Goal: Task Accomplishment & Management: Use online tool/utility

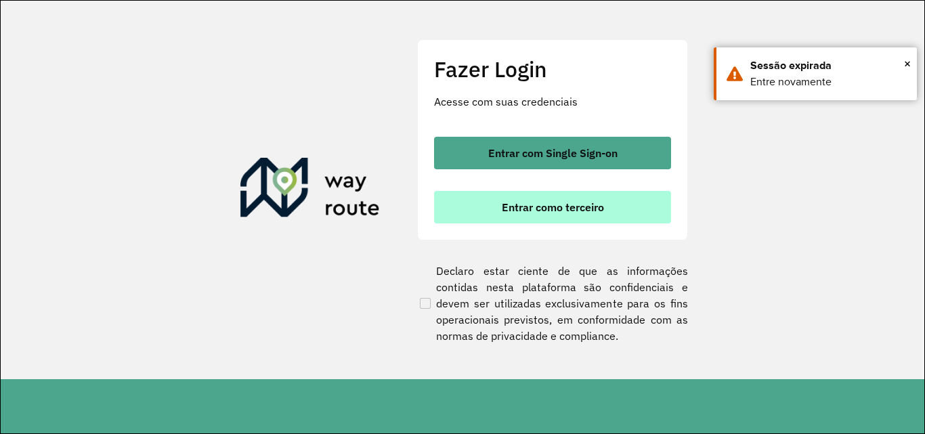
click at [562, 211] on span "Entrar como terceiro" at bounding box center [553, 207] width 102 height 11
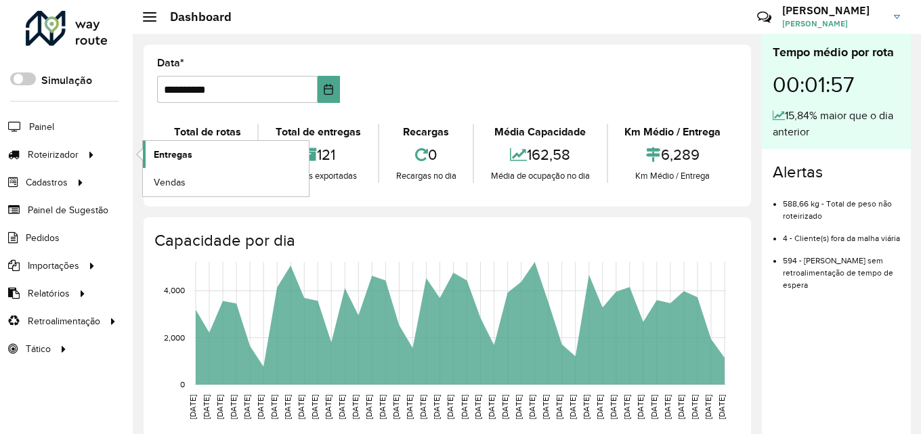
click at [178, 154] on span "Entregas" at bounding box center [173, 155] width 39 height 14
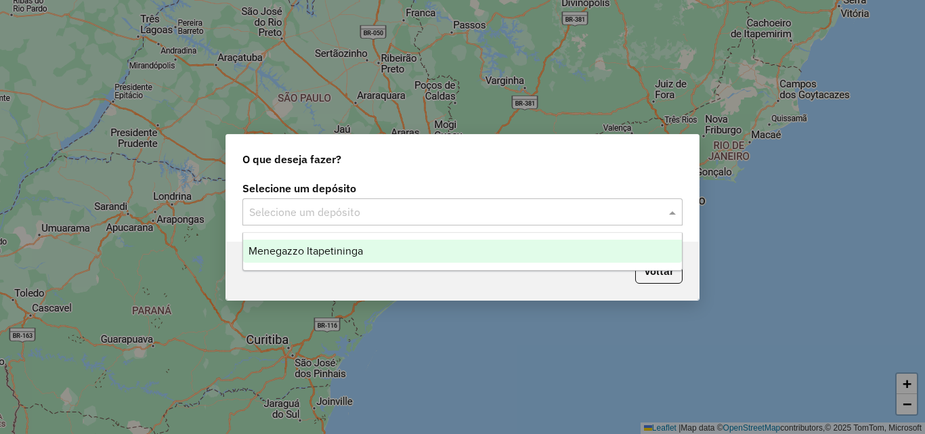
click at [659, 204] on div at bounding box center [463, 212] width 440 height 18
drag, startPoint x: 423, startPoint y: 259, endPoint x: 446, endPoint y: 266, distance: 24.7
click at [423, 259] on div "Menegazzo Itapetininga" at bounding box center [462, 251] width 439 height 23
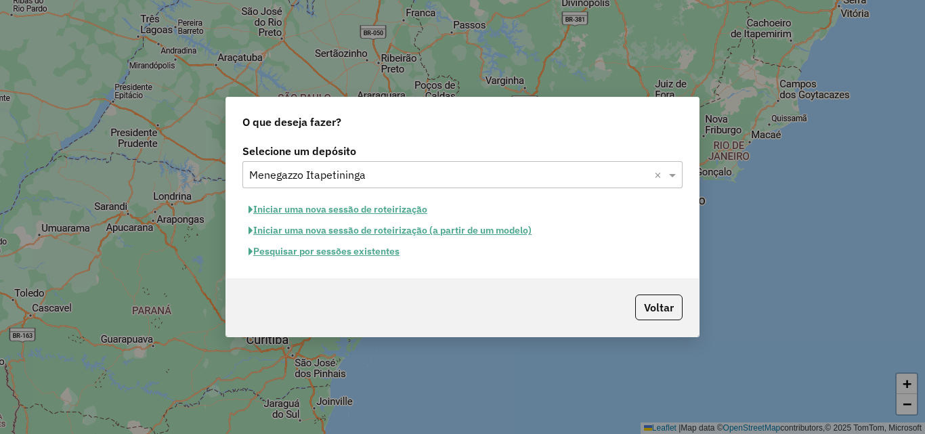
click at [304, 251] on button "Pesquisar por sessões existentes" at bounding box center [324, 251] width 163 height 21
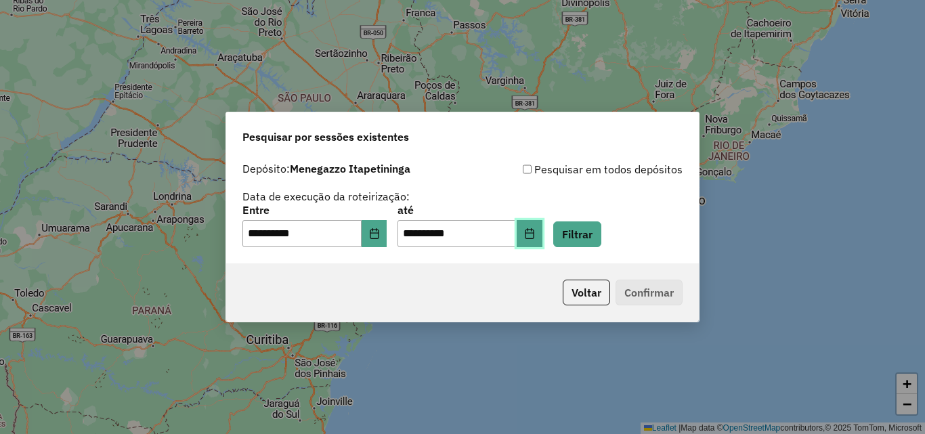
click at [543, 234] on button "Choose Date" at bounding box center [530, 233] width 26 height 27
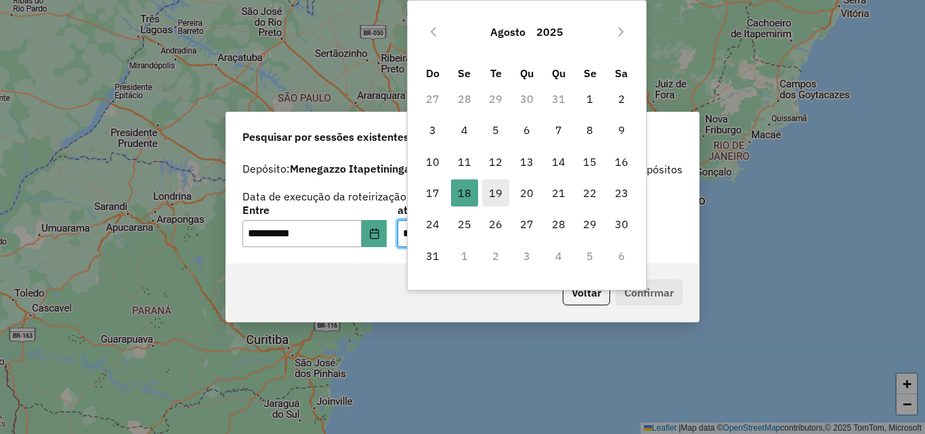
drag, startPoint x: 490, startPoint y: 188, endPoint x: 495, endPoint y: 196, distance: 10.3
click at [491, 189] on span "19" at bounding box center [495, 193] width 27 height 27
type input "**********"
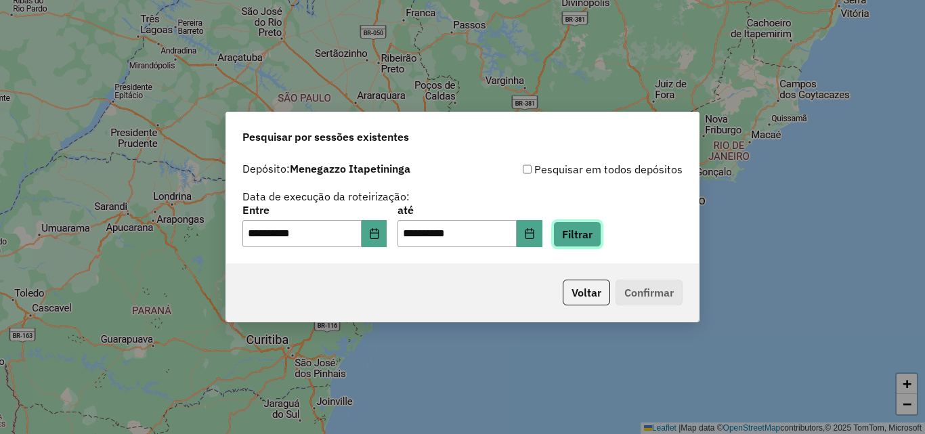
drag, startPoint x: 595, startPoint y: 232, endPoint x: 604, endPoint y: 255, distance: 24.9
click at [595, 233] on button "Filtrar" at bounding box center [577, 235] width 48 height 26
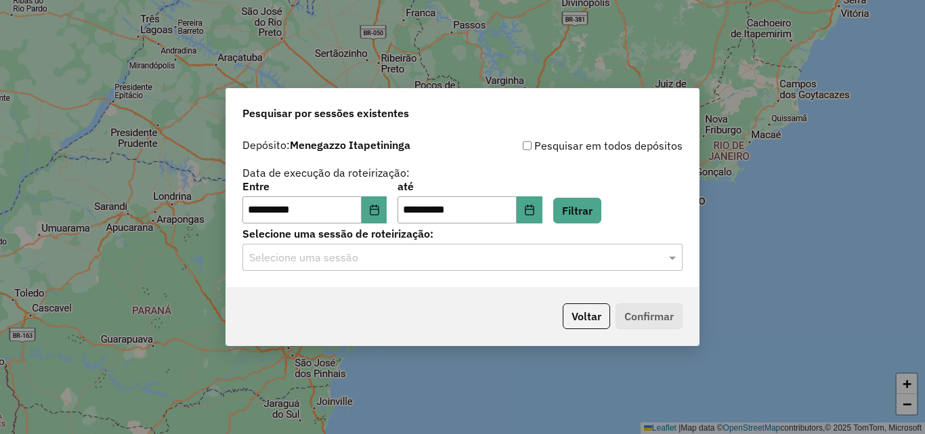
drag, startPoint x: 621, startPoint y: 261, endPoint x: 603, endPoint y: 276, distance: 22.6
click at [621, 262] on input "text" at bounding box center [449, 258] width 400 height 16
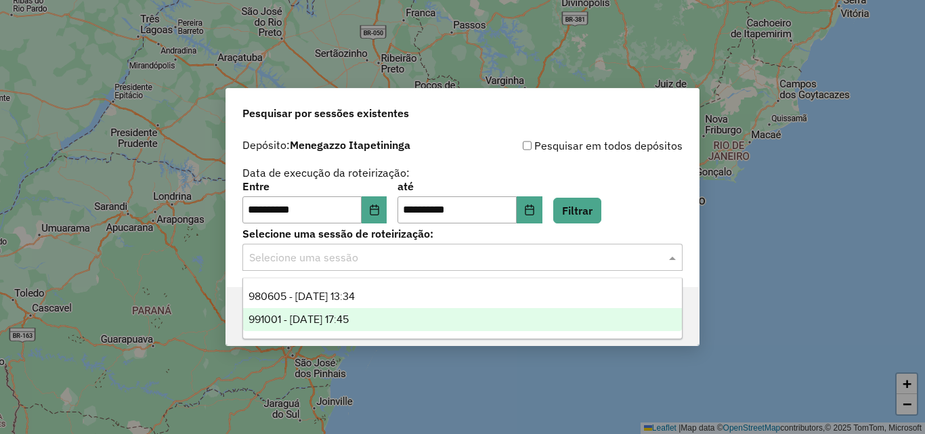
drag, startPoint x: 352, startPoint y: 318, endPoint x: 389, endPoint y: 312, distance: 37.1
click at [349, 317] on span "991001 - 19/08/2025 17:45" at bounding box center [299, 320] width 100 height 12
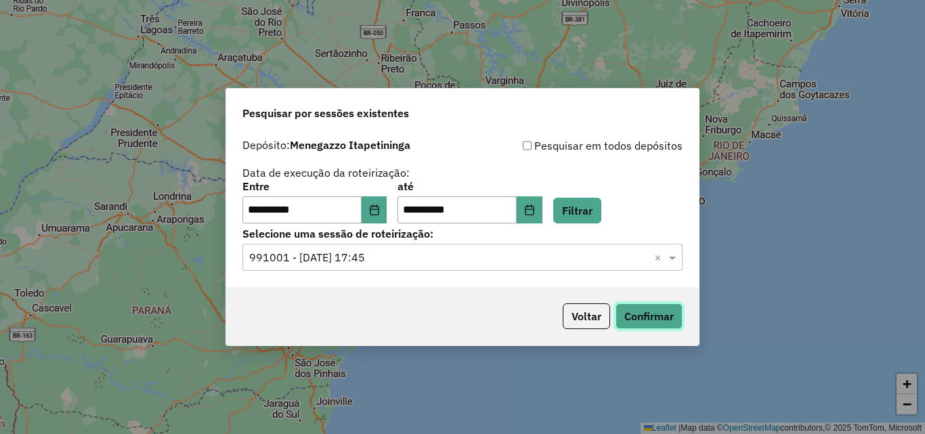
click at [650, 320] on button "Confirmar" at bounding box center [649, 316] width 67 height 26
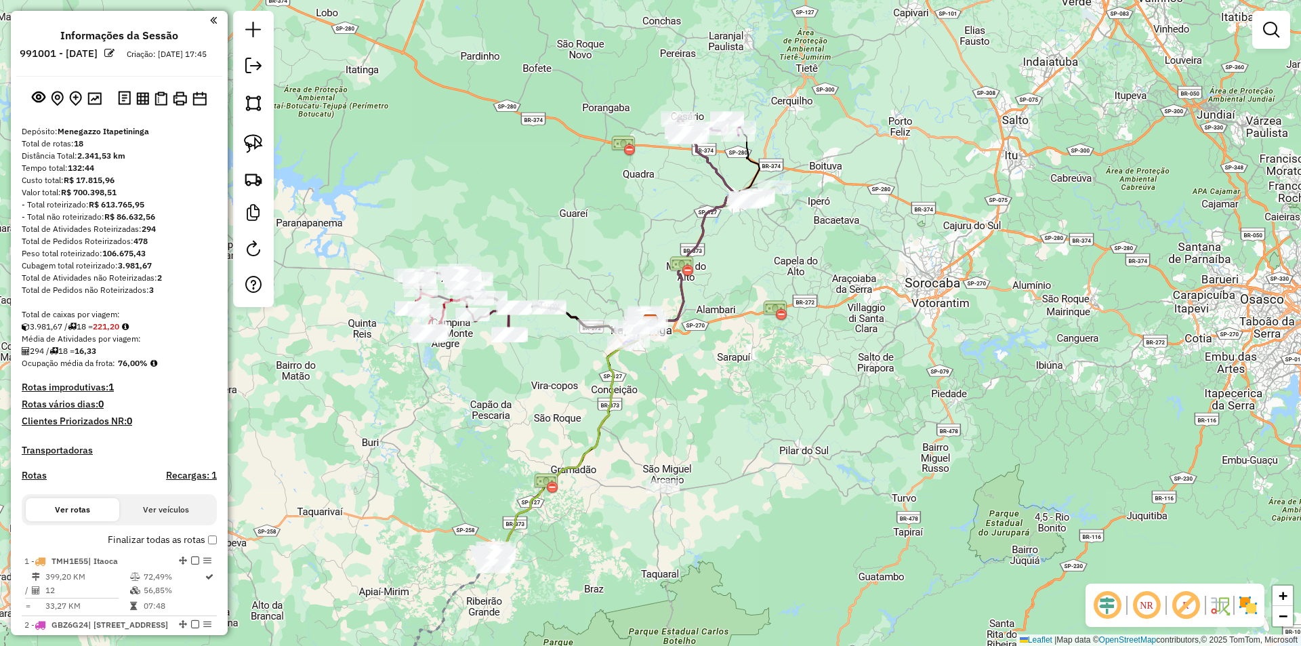
click at [883, 327] on div "Janela de atendimento Grade de atendimento Capacidade Transportadoras Veículos …" at bounding box center [650, 323] width 1301 height 646
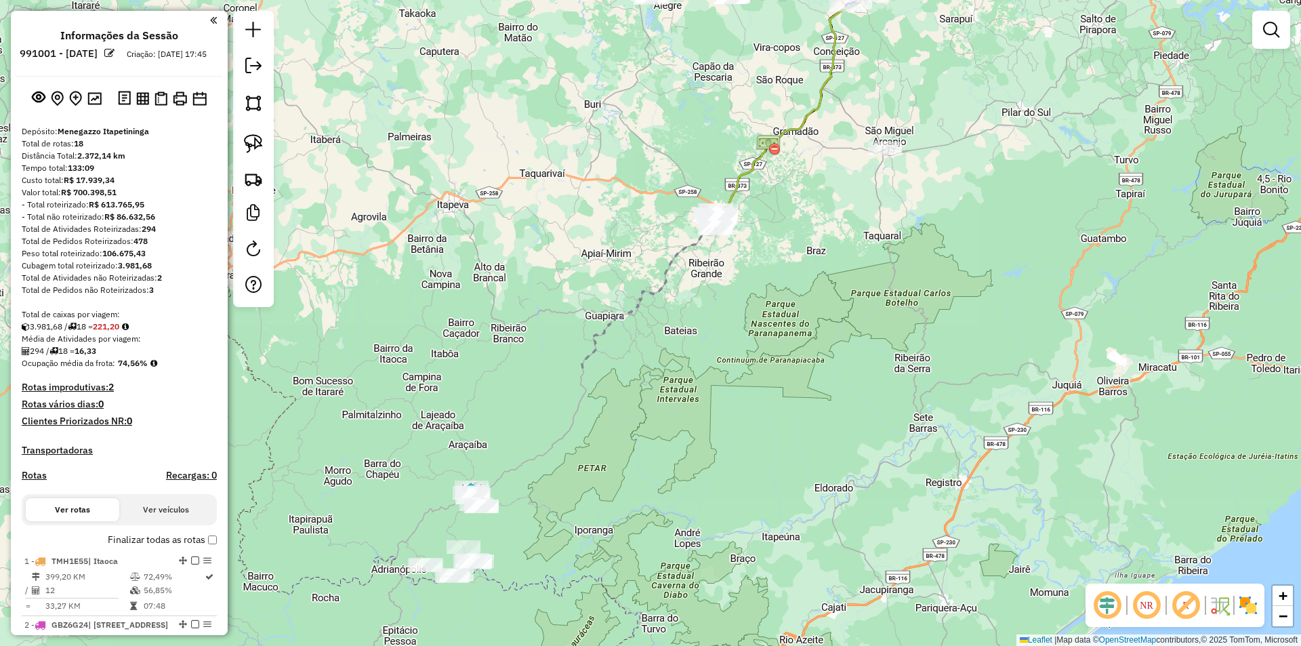
drag, startPoint x: 725, startPoint y: 528, endPoint x: 950, endPoint y: 184, distance: 411.1
click at [949, 184] on div "Janela de atendimento Grade de atendimento Capacidade Transportadoras Veículos …" at bounding box center [650, 323] width 1301 height 646
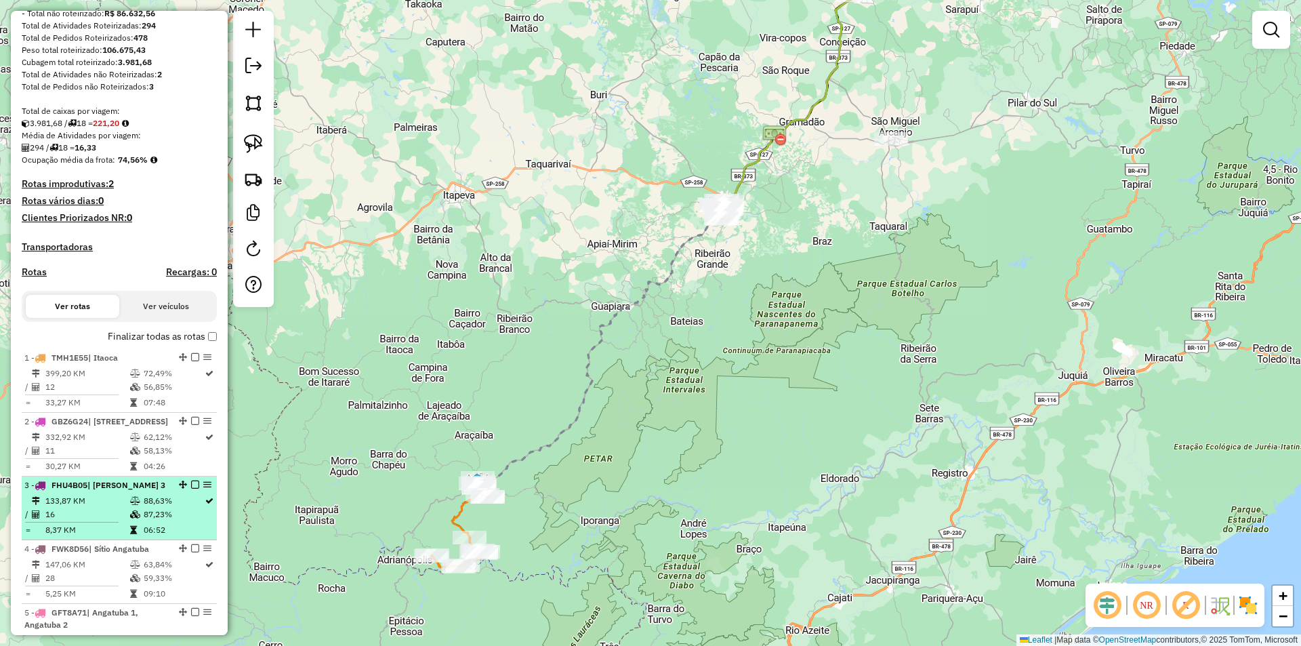
scroll to position [339, 0]
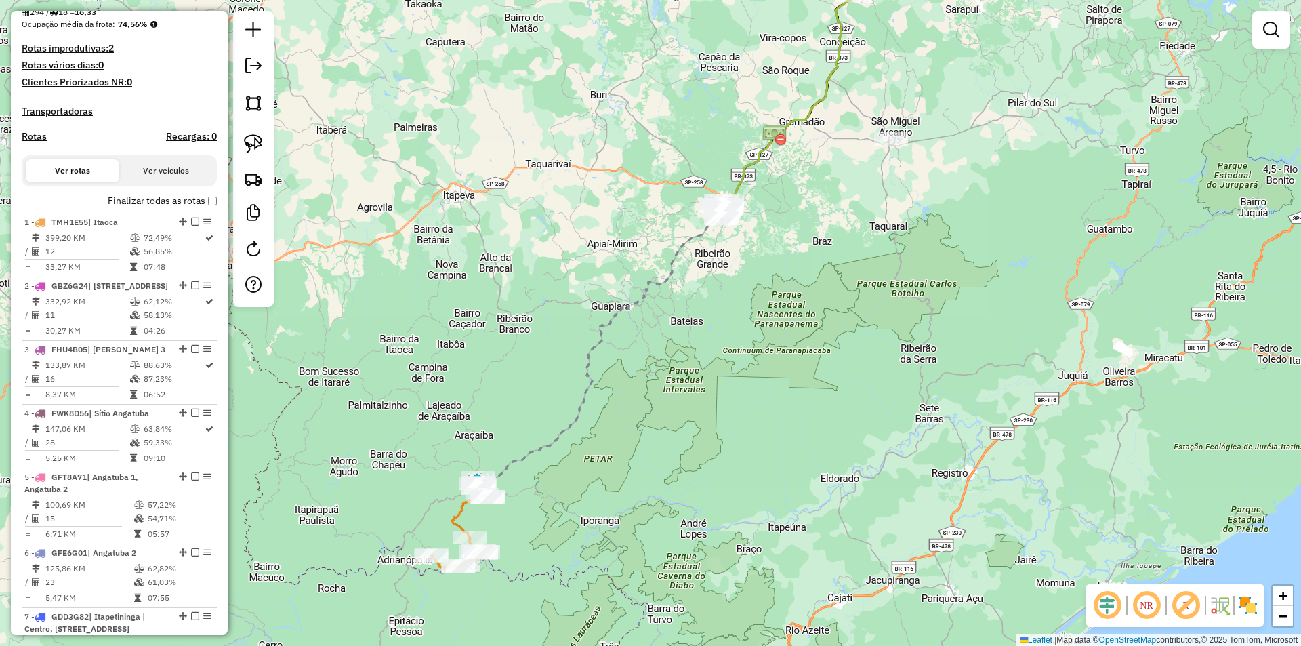
click at [875, 378] on div "Janela de atendimento Grade de atendimento Capacidade Transportadoras Veículos …" at bounding box center [650, 323] width 1301 height 646
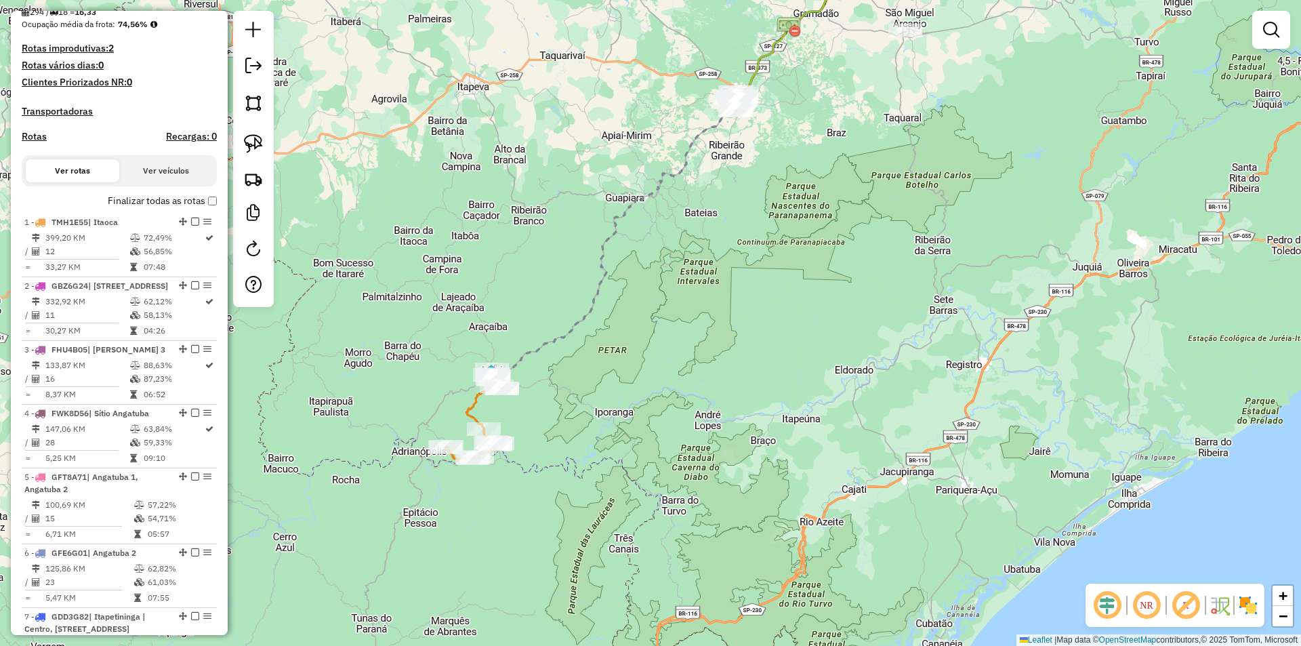
drag, startPoint x: 624, startPoint y: 479, endPoint x: 638, endPoint y: 371, distance: 109.3
click at [638, 371] on div "Janela de atendimento Grade de atendimento Capacidade Transportadoras Veículos …" at bounding box center [650, 323] width 1301 height 646
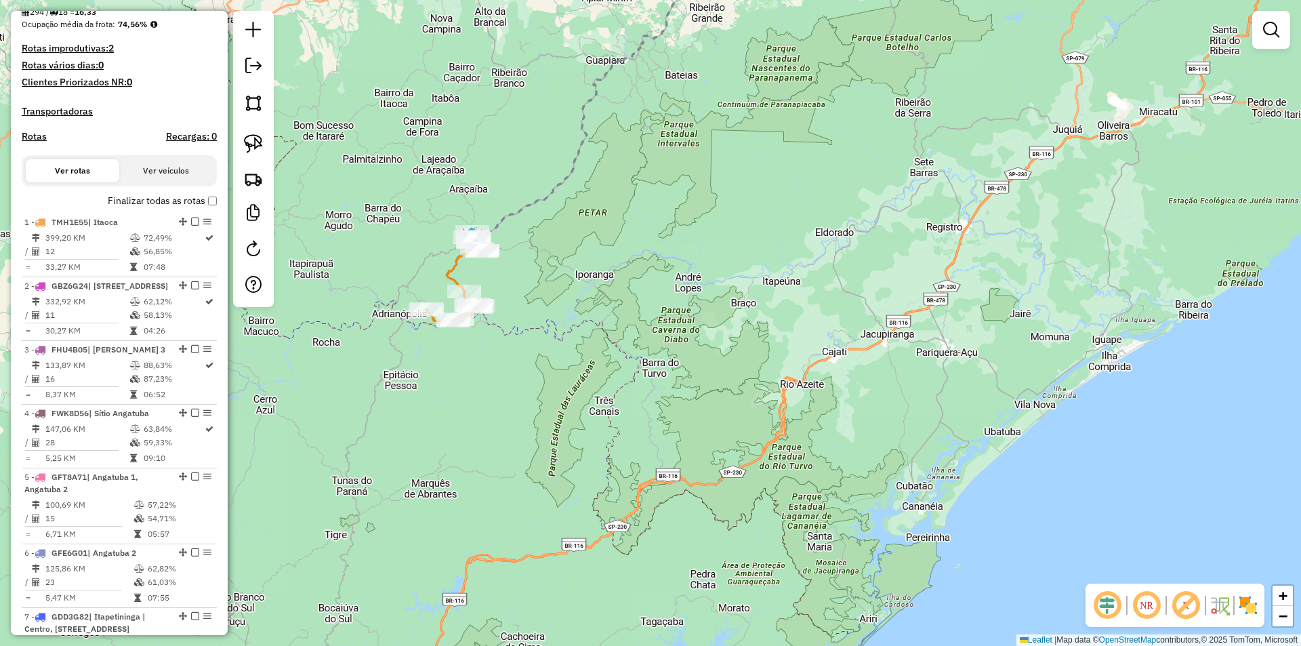
drag, startPoint x: 734, startPoint y: 501, endPoint x: 713, endPoint y: 366, distance: 137.0
click at [713, 366] on div "Janela de atendimento Grade de atendimento Capacidade Transportadoras Veículos …" at bounding box center [650, 323] width 1301 height 646
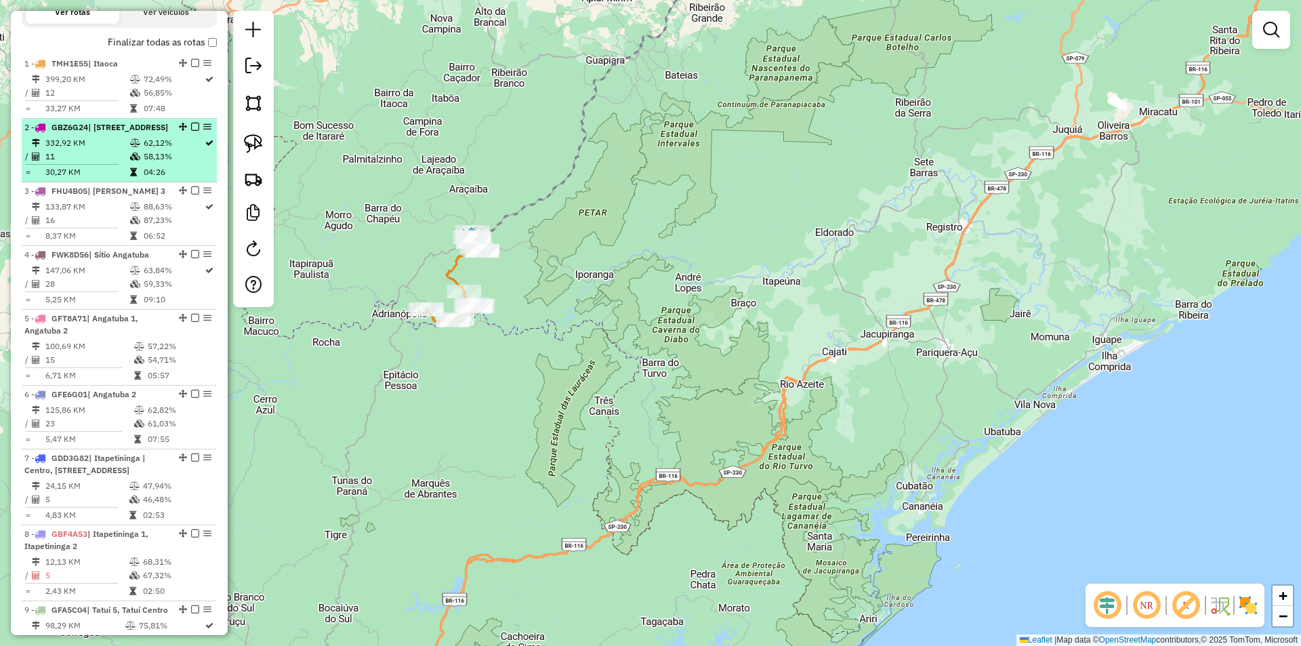
scroll to position [429, 0]
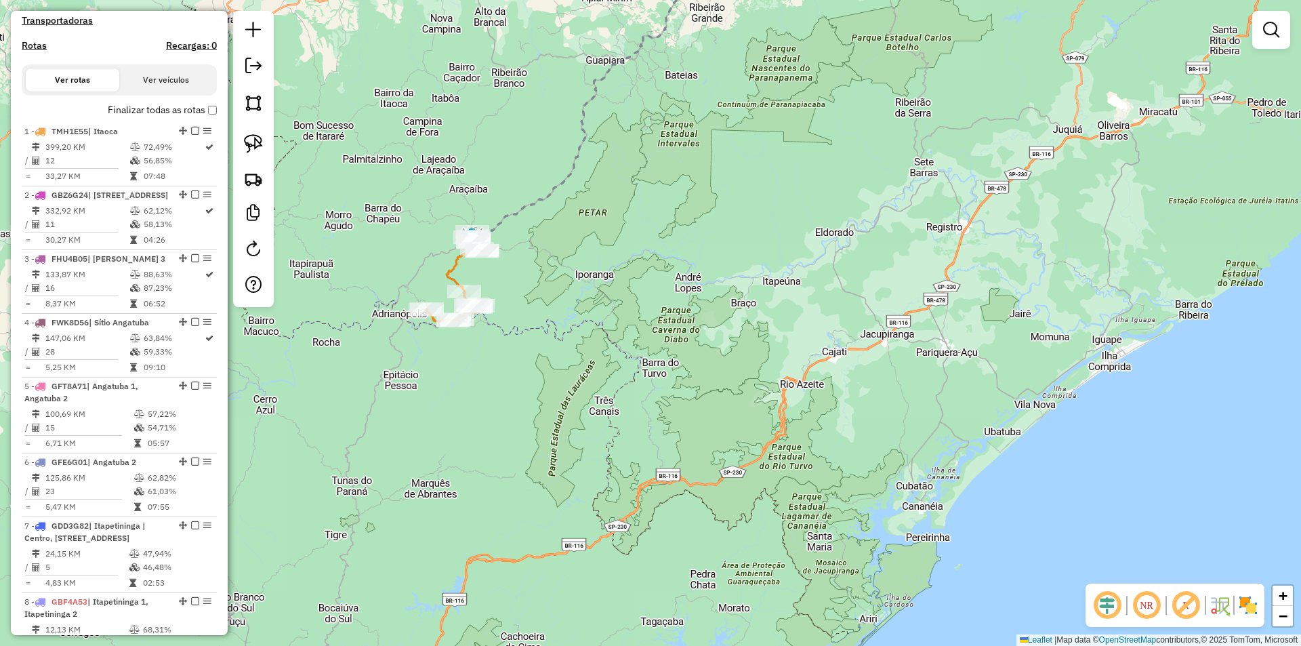
click at [591, 417] on div "Janela de atendimento Grade de atendimento Capacidade Transportadoras Veículos …" at bounding box center [650, 323] width 1301 height 646
click at [526, 402] on div "Janela de atendimento Grade de atendimento Capacidade Transportadoras Veículos …" at bounding box center [650, 323] width 1301 height 646
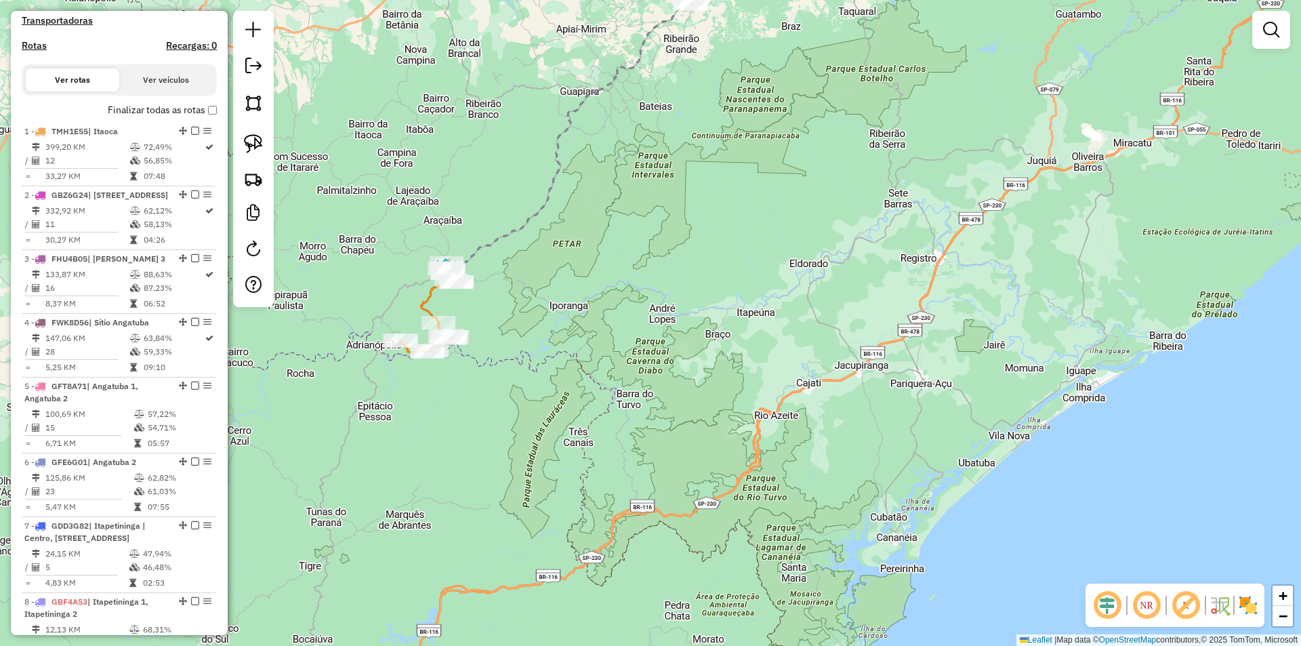
drag, startPoint x: 692, startPoint y: 332, endPoint x: 566, endPoint y: 456, distance: 176.3
click at [594, 446] on div "Janela de atendimento Grade de atendimento Capacidade Transportadoras Veículos …" at bounding box center [650, 323] width 1301 height 646
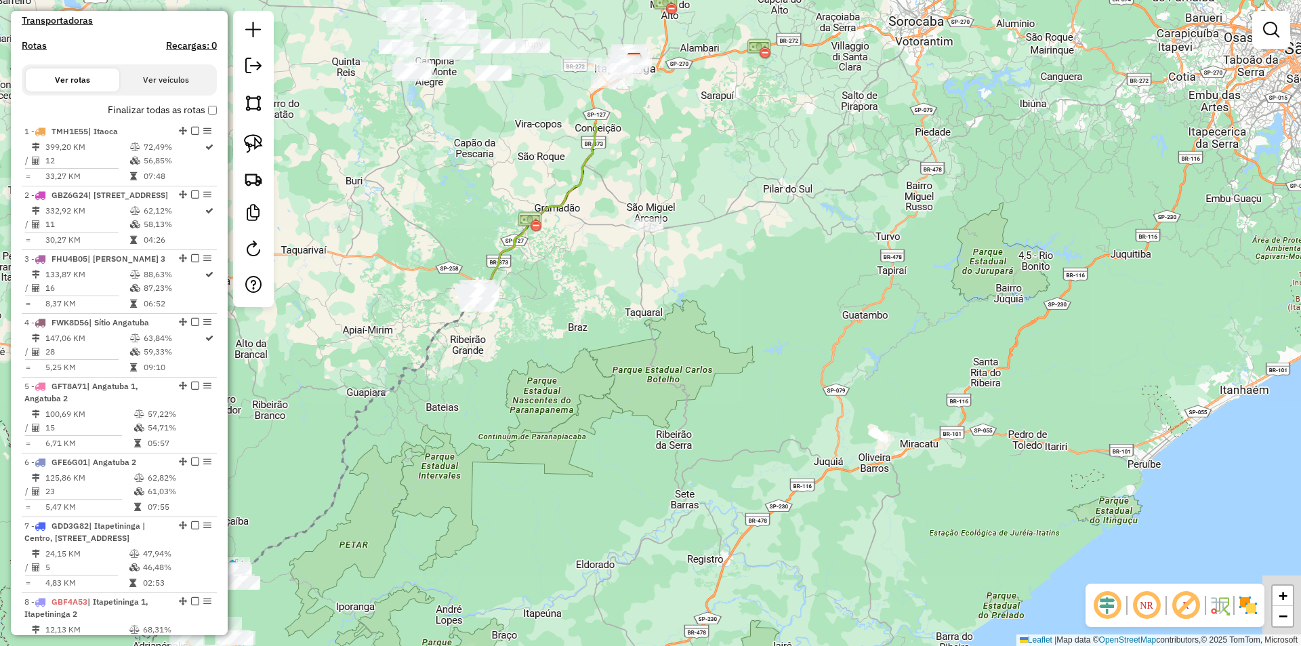
drag, startPoint x: 725, startPoint y: 230, endPoint x: 660, endPoint y: 398, distance: 179.3
click at [659, 418] on div "Janela de atendimento Grade de atendimento Capacidade Transportadoras Veículos …" at bounding box center [650, 323] width 1301 height 646
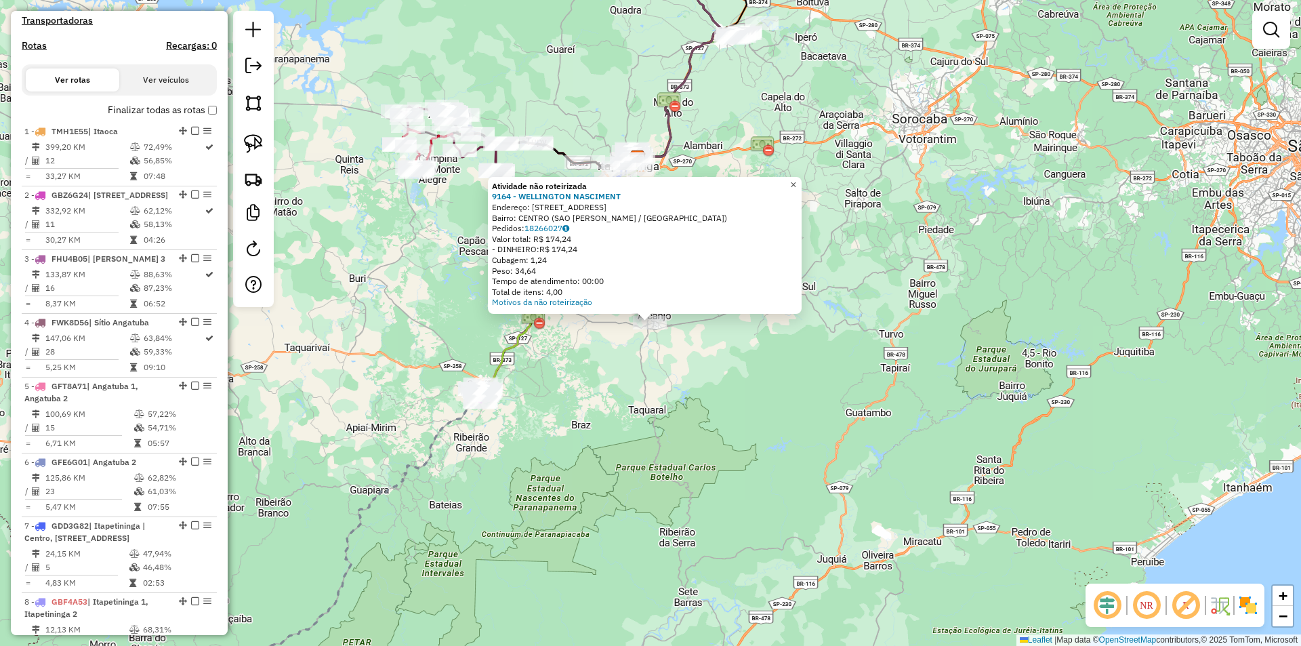
click at [796, 180] on span "×" at bounding box center [793, 185] width 6 height 12
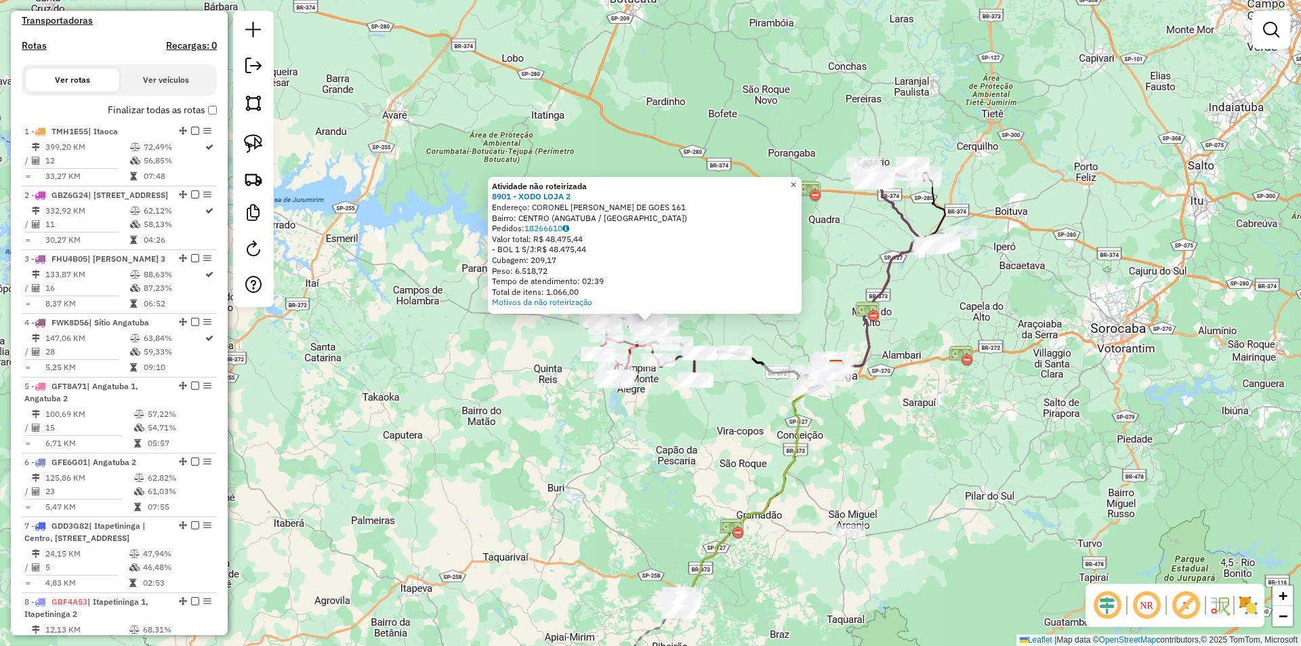
drag, startPoint x: 801, startPoint y: 178, endPoint x: 812, endPoint y: 249, distance: 72.0
click at [796, 180] on span "×" at bounding box center [793, 185] width 6 height 12
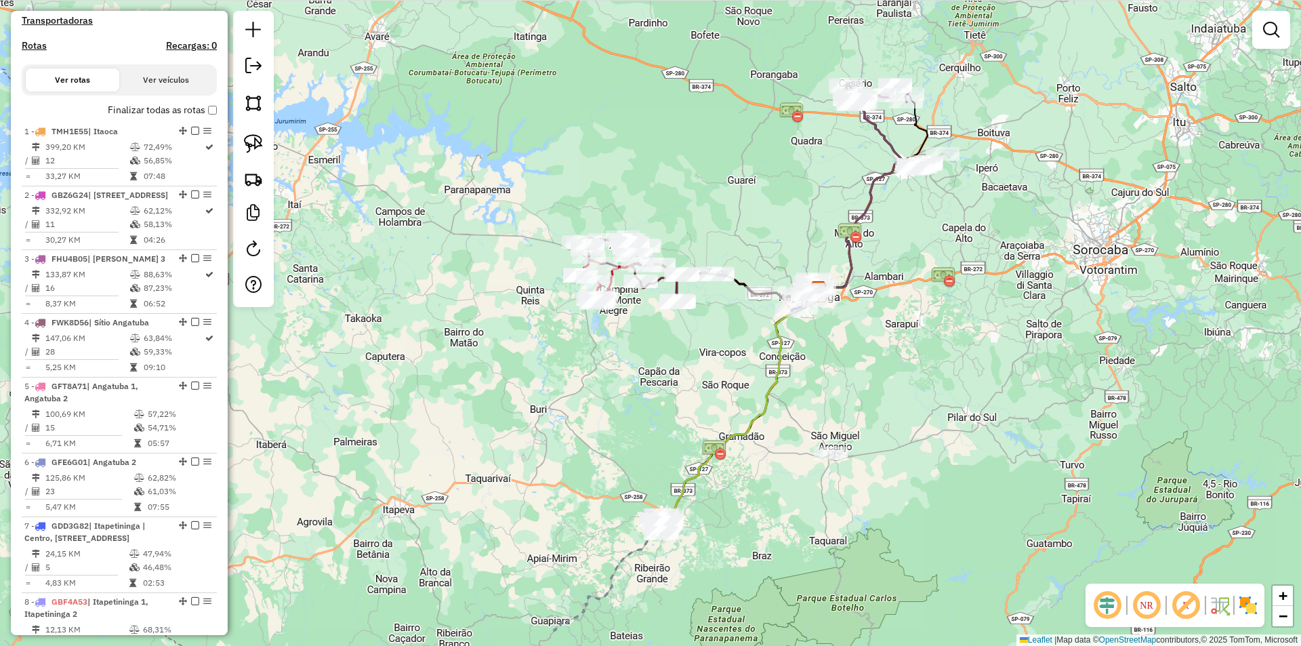
drag, startPoint x: 877, startPoint y: 509, endPoint x: 855, endPoint y: 443, distance: 69.2
click at [856, 428] on div "Janela de atendimento Grade de atendimento Capacidade Transportadoras Veículos …" at bounding box center [650, 323] width 1301 height 646
